Goal: Transaction & Acquisition: Purchase product/service

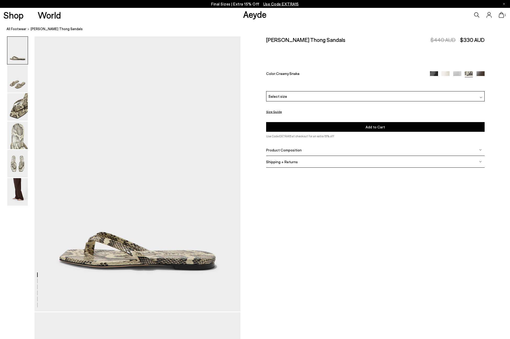
click at [352, 97] on div "Select size" at bounding box center [375, 96] width 219 height 10
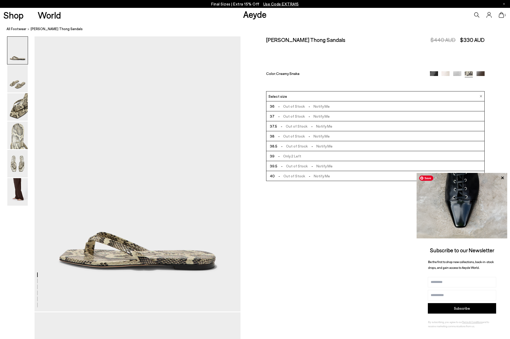
click at [503, 177] on icon at bounding box center [502, 177] width 3 height 3
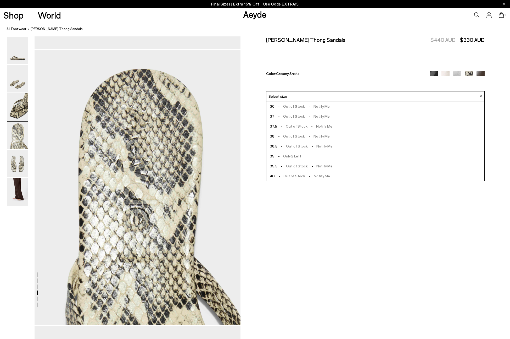
scroll to position [819, 0]
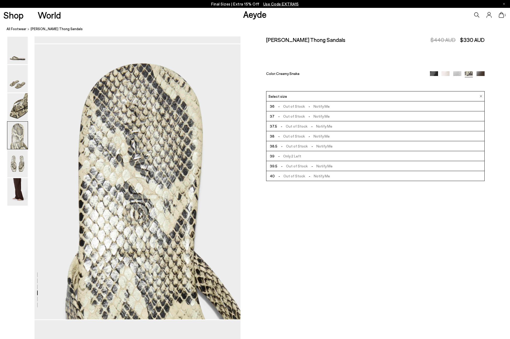
click at [502, 16] on icon at bounding box center [501, 15] width 5 height 6
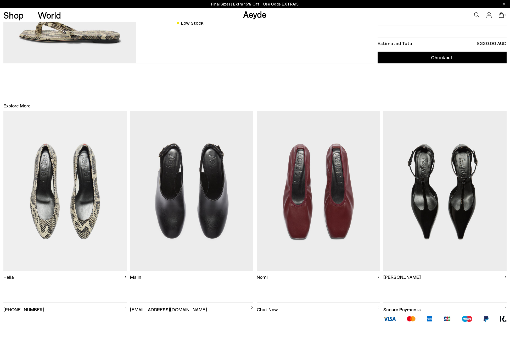
scroll to position [131, 0]
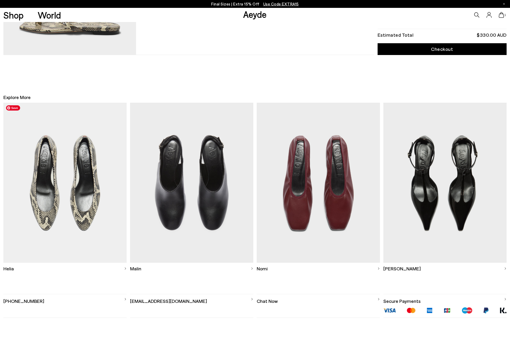
click at [91, 213] on img at bounding box center [64, 183] width 123 height 160
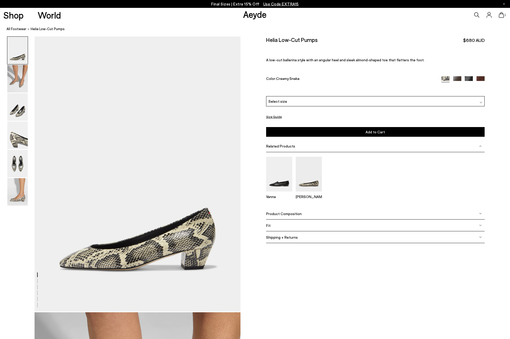
click at [503, 15] on icon at bounding box center [501, 15] width 5 height 6
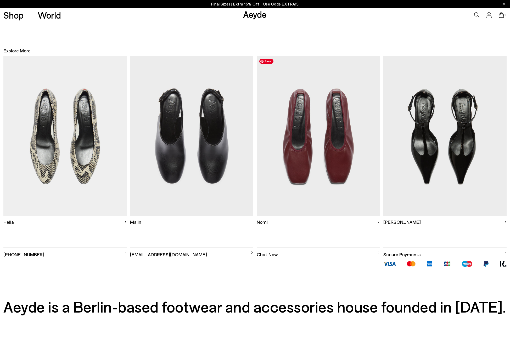
scroll to position [179, 0]
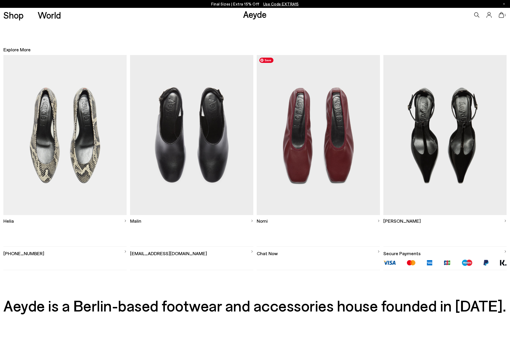
click at [303, 167] on img at bounding box center [318, 135] width 123 height 160
